Goal: Information Seeking & Learning: Learn about a topic

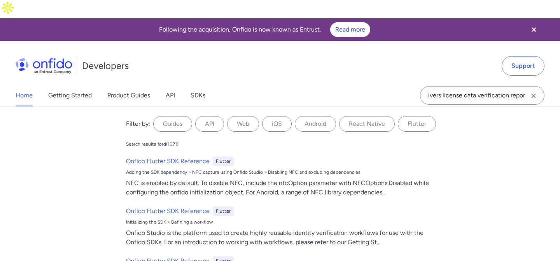
scroll to position [0, 8]
type input "drivers license data verification report"
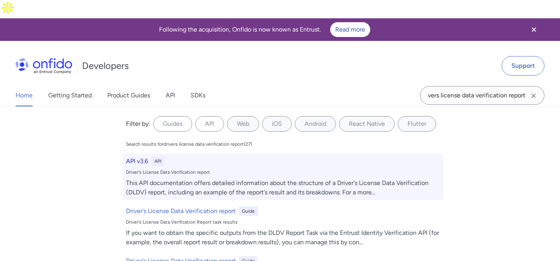
scroll to position [0, 0]
click at [320, 169] on div "Driver's License Data Verification report" at bounding box center [283, 172] width 314 height 6
select select "http"
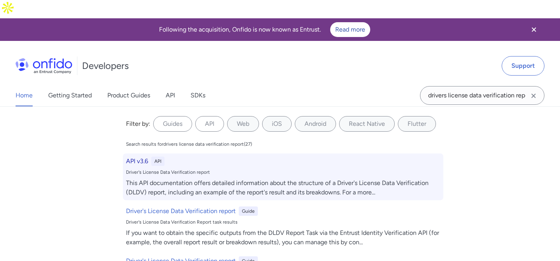
select select "http"
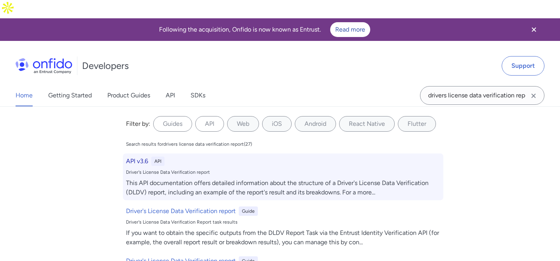
select select "http"
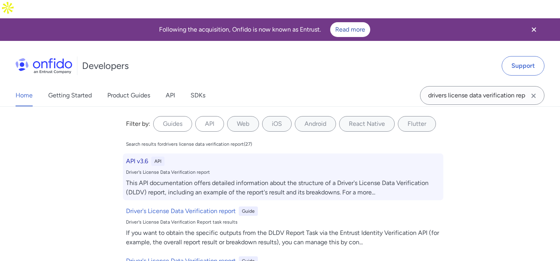
select select "http"
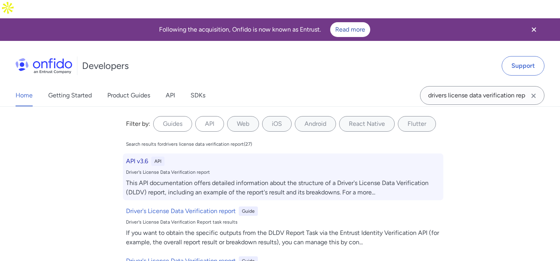
select select "http"
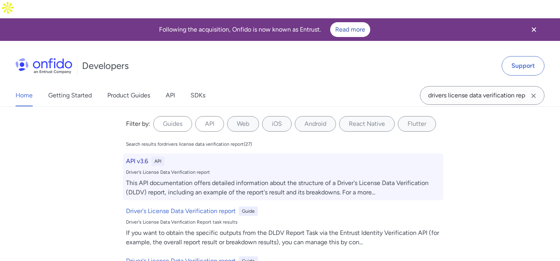
select select "http"
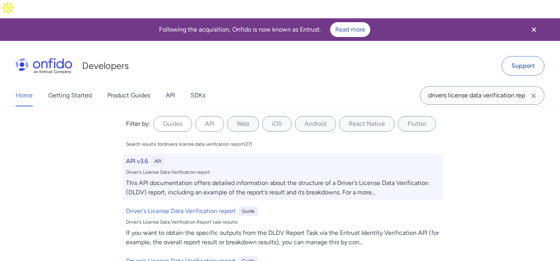
select select "http"
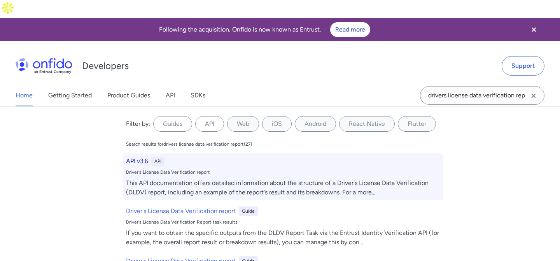
select select "http"
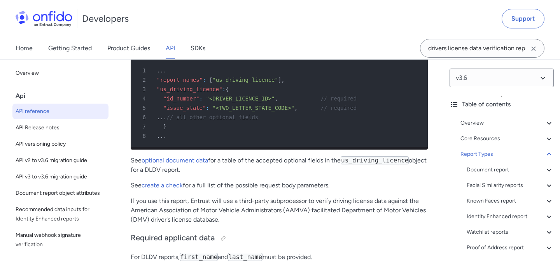
scroll to position [65458, 0]
